Goal: Task Accomplishment & Management: Use online tool/utility

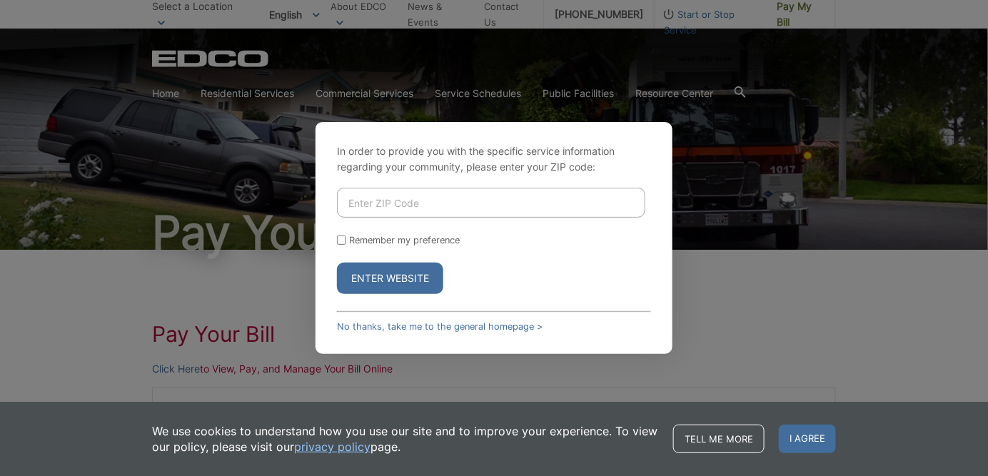
click at [425, 208] on input "Enter ZIP Code" at bounding box center [491, 203] width 308 height 30
type input "92028"
click at [394, 274] on button "Enter Website" at bounding box center [390, 278] width 106 height 31
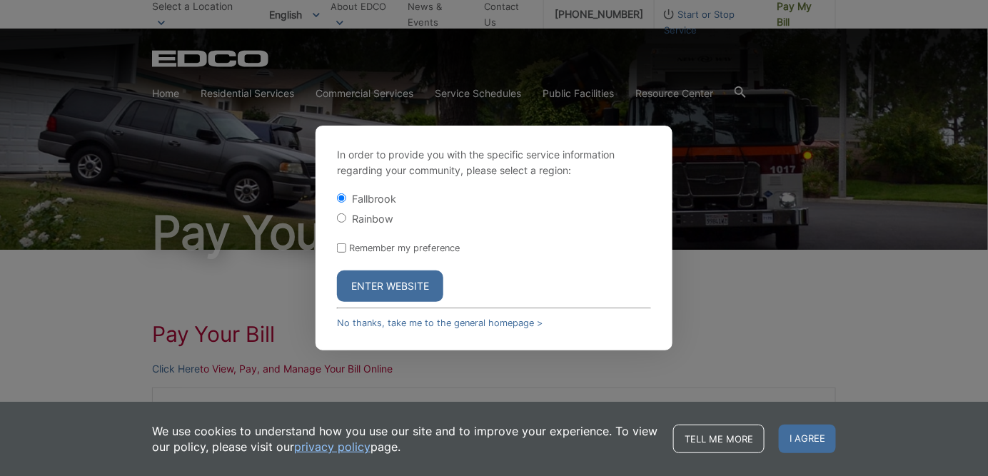
click at [400, 285] on button "Enter Website" at bounding box center [390, 285] width 106 height 31
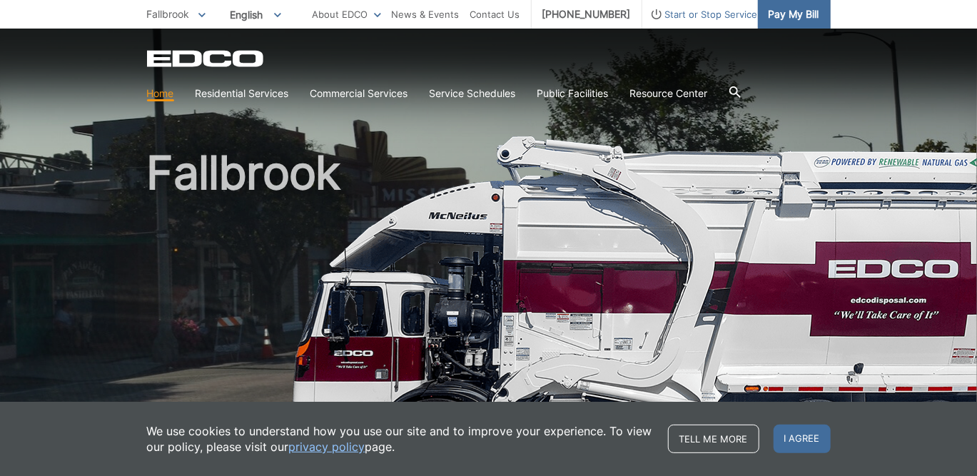
click at [798, 16] on span "Pay My Bill" at bounding box center [793, 14] width 51 height 16
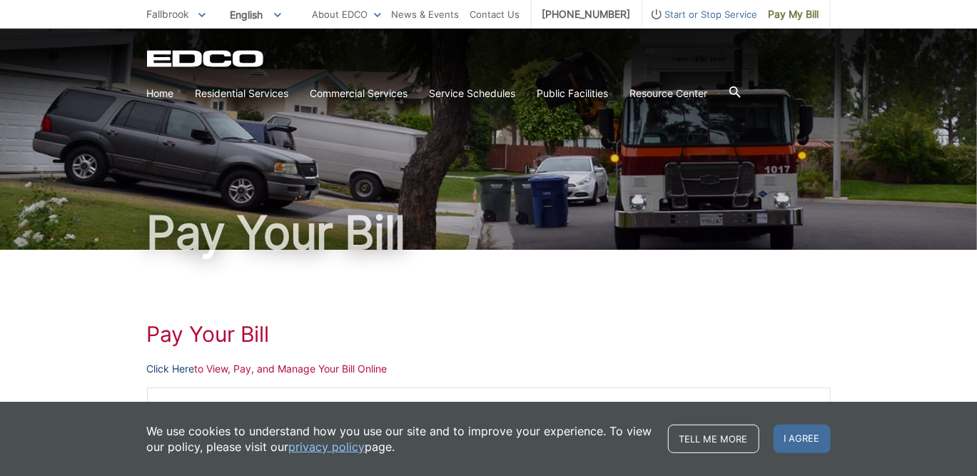
click at [173, 371] on link "Click Here" at bounding box center [171, 369] width 48 height 16
